Goal: Navigation & Orientation: Find specific page/section

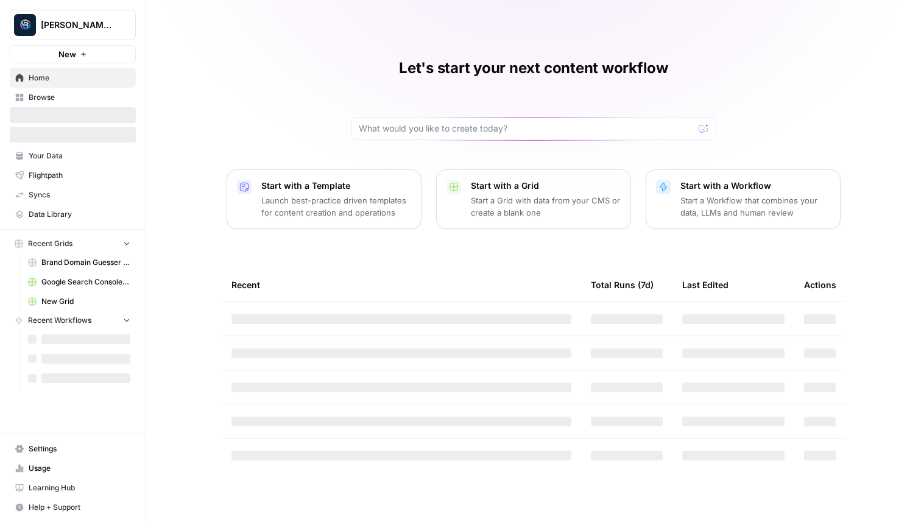
click at [112, 30] on span "[PERSON_NAME] Personal" at bounding box center [78, 25] width 74 height 12
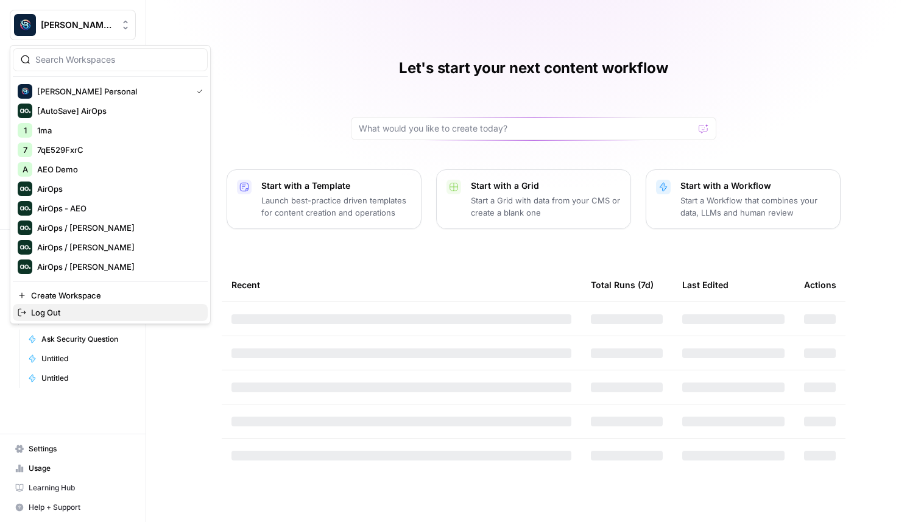
click at [96, 311] on span "Log Out" at bounding box center [114, 312] width 167 height 12
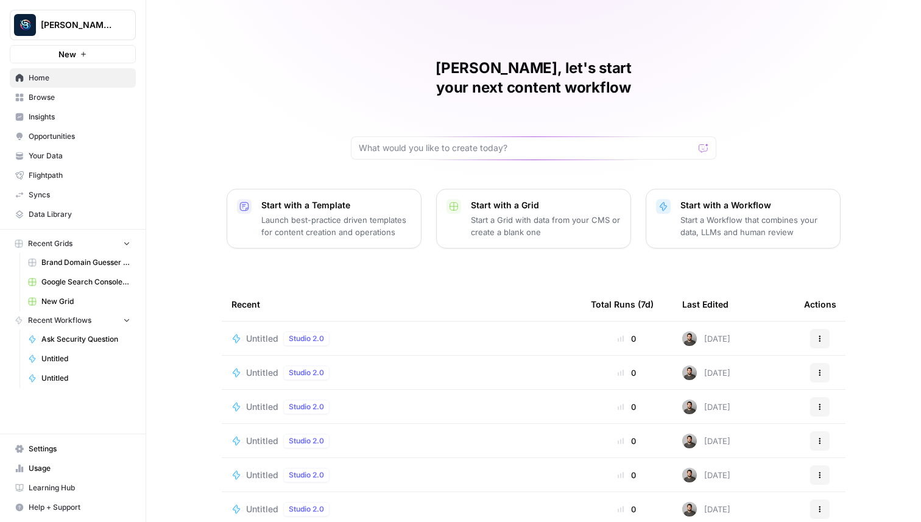
click at [85, 102] on span "Browse" at bounding box center [80, 97] width 102 height 11
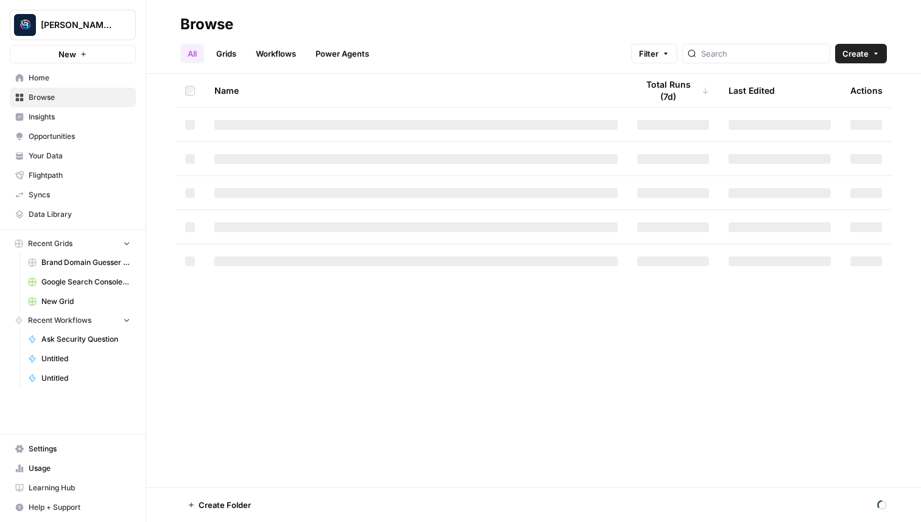
click at [87, 80] on span "Home" at bounding box center [80, 77] width 102 height 11
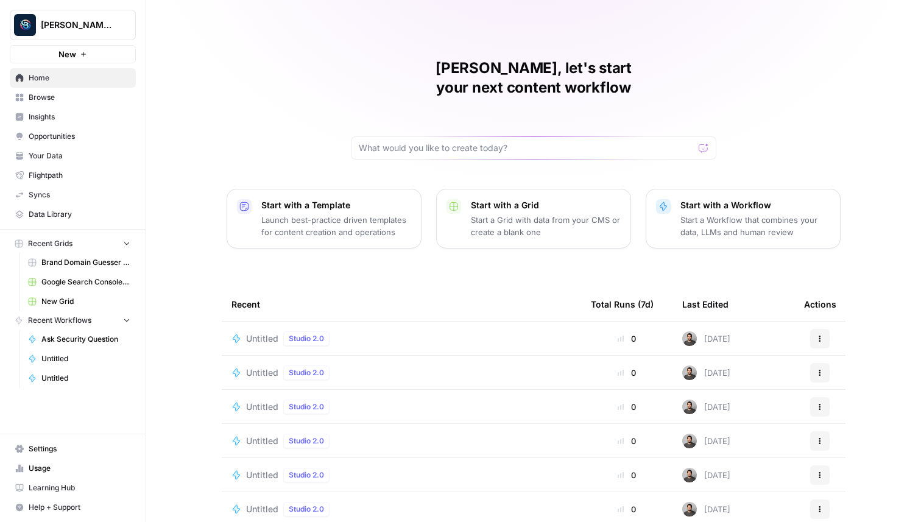
click at [89, 101] on span "Browse" at bounding box center [80, 97] width 102 height 11
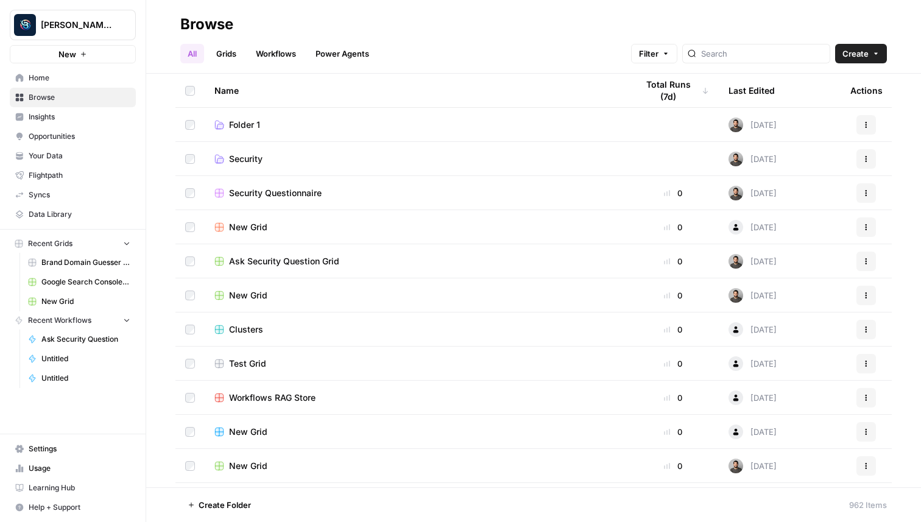
click at [88, 115] on span "Insights" at bounding box center [80, 116] width 102 height 11
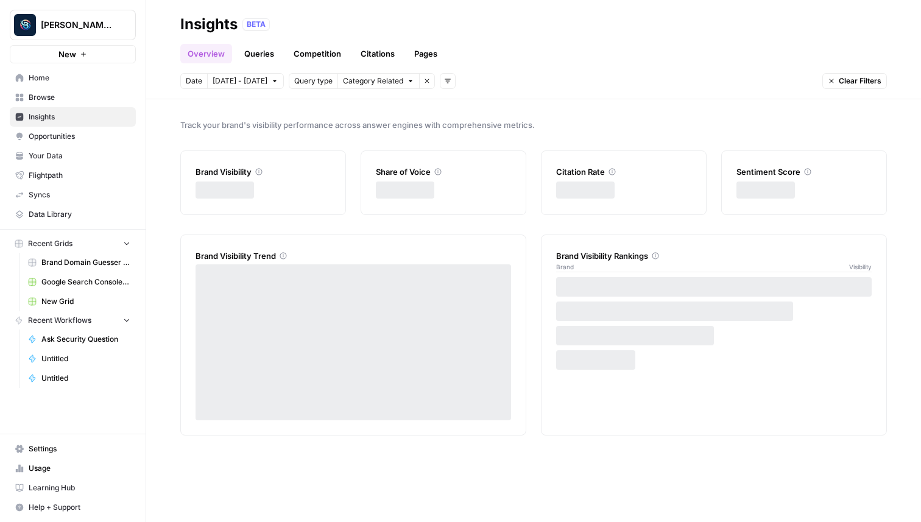
click at [88, 136] on span "Opportunities" at bounding box center [80, 136] width 102 height 11
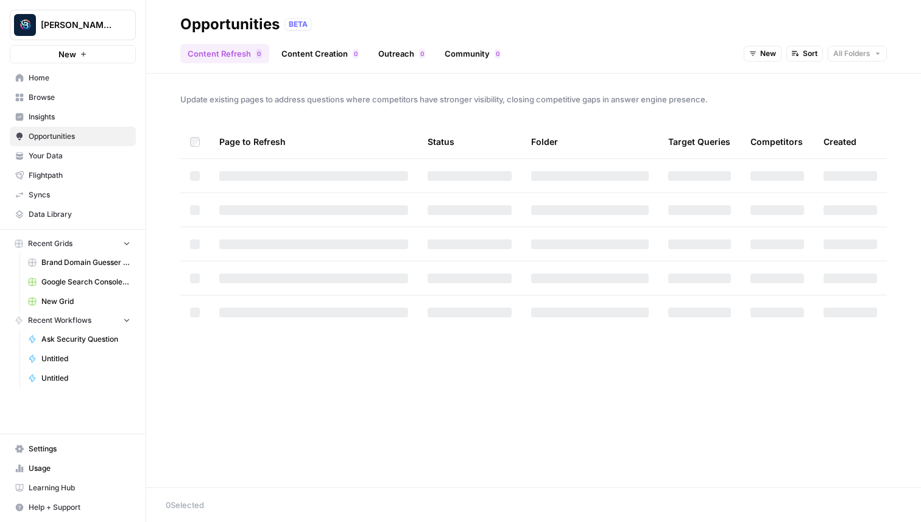
click at [86, 147] on link "Your Data" at bounding box center [73, 155] width 126 height 19
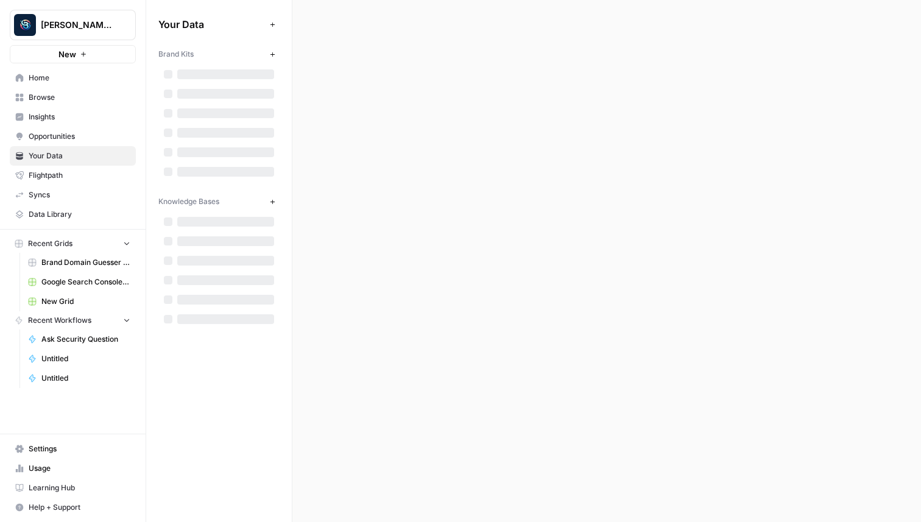
click at [82, 177] on span "Flightpath" at bounding box center [80, 175] width 102 height 11
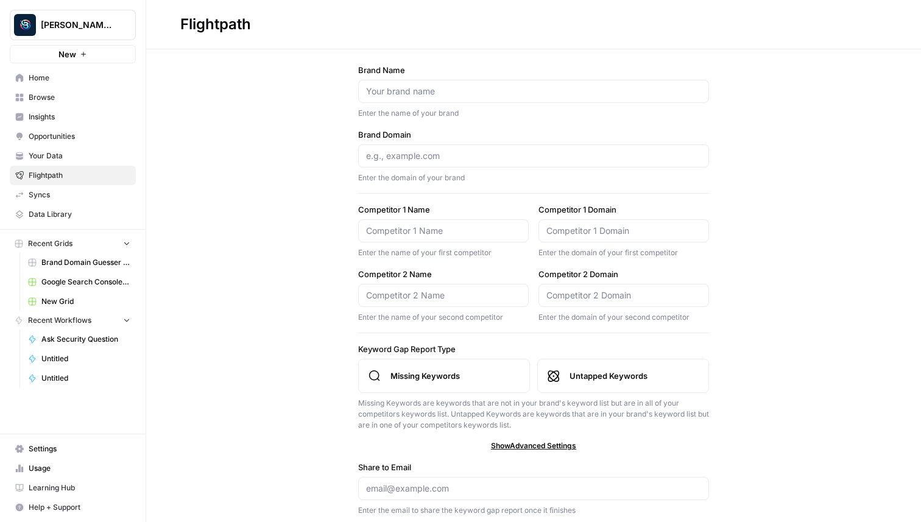
click at [79, 147] on link "Your Data" at bounding box center [73, 155] width 126 height 19
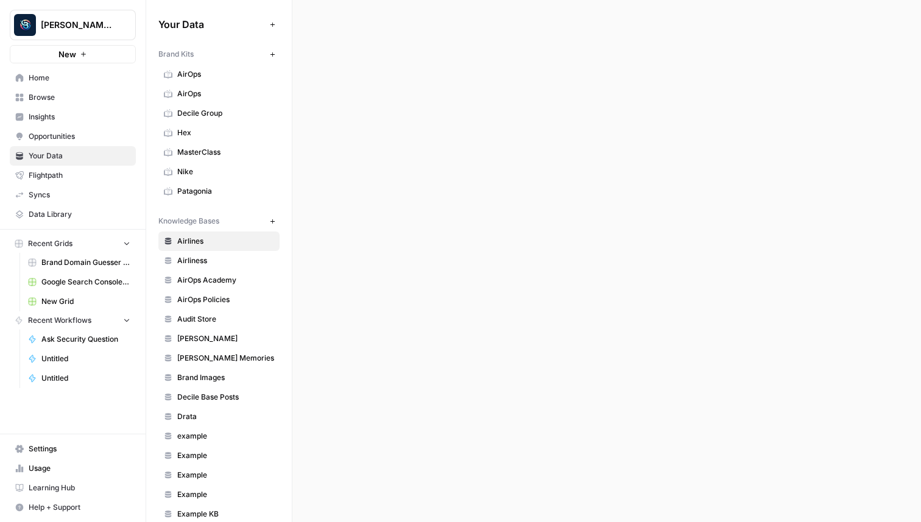
click at [79, 134] on span "Opportunities" at bounding box center [80, 136] width 102 height 11
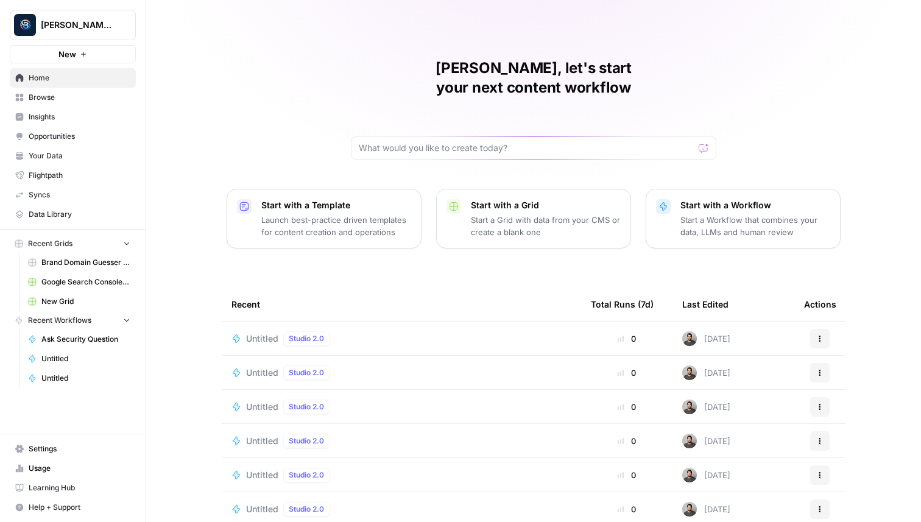
click at [76, 19] on span "[PERSON_NAME] Personal" at bounding box center [78, 25] width 74 height 12
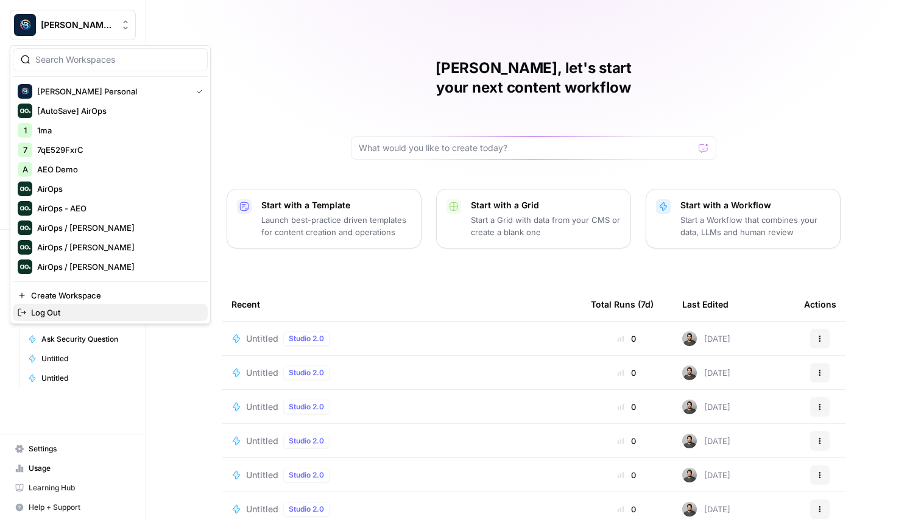
click at [93, 313] on span "Log Out" at bounding box center [114, 312] width 167 height 12
